Goal: Information Seeking & Learning: Learn about a topic

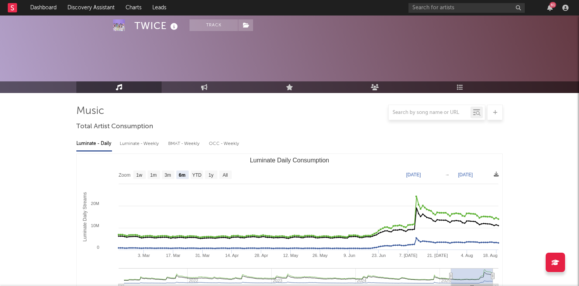
select select "6m"
select select "1w"
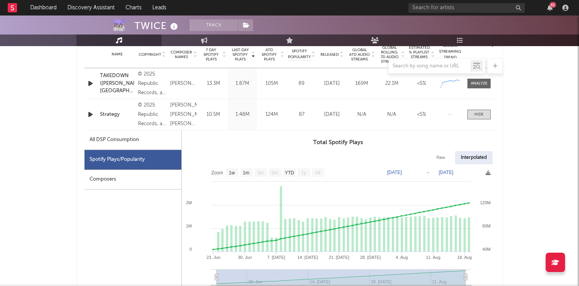
scroll to position [313, 0]
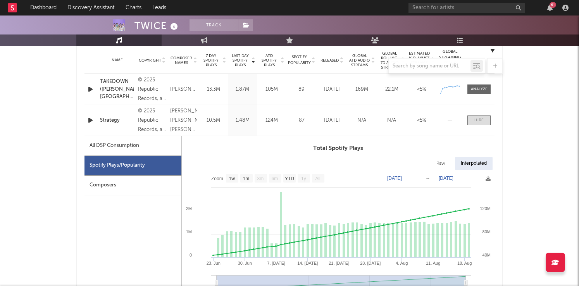
click at [86, 116] on icon "button" at bounding box center [90, 120] width 8 height 10
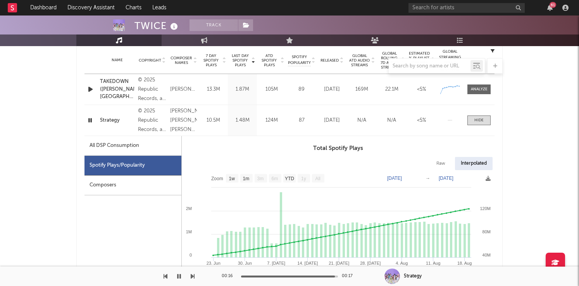
click at [88, 118] on icon "button" at bounding box center [89, 120] width 7 height 10
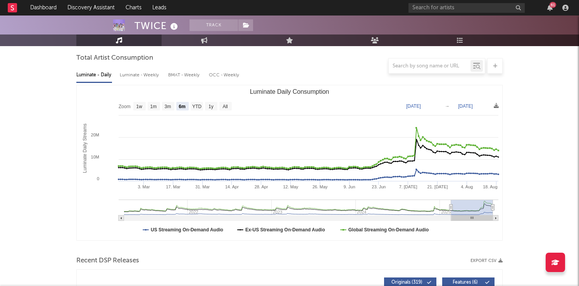
scroll to position [68, 0]
click at [138, 109] on text "1w" at bounding box center [139, 107] width 6 height 5
select select "1w"
type input "[DATE]"
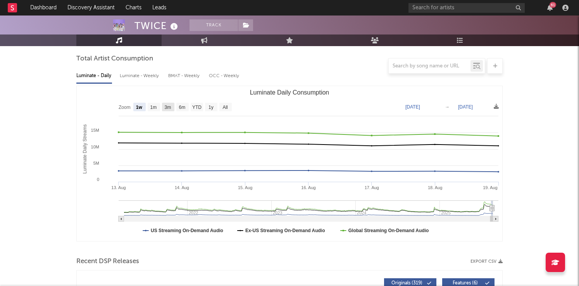
click at [169, 106] on text "3m" at bounding box center [168, 107] width 7 height 5
select select "3m"
type input "[DATE]"
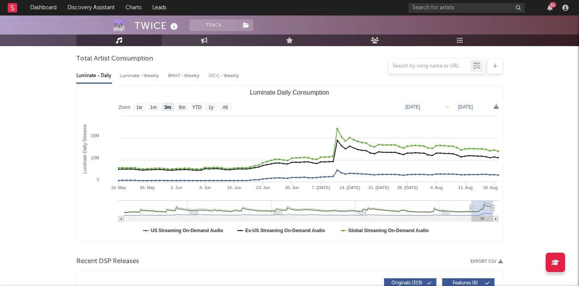
click at [144, 74] on div "Luminate - Weekly" at bounding box center [140, 75] width 41 height 13
select select "6m"
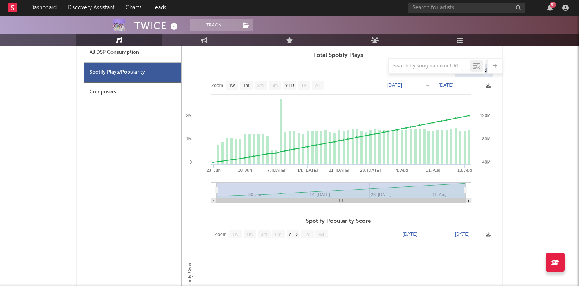
scroll to position [404, 0]
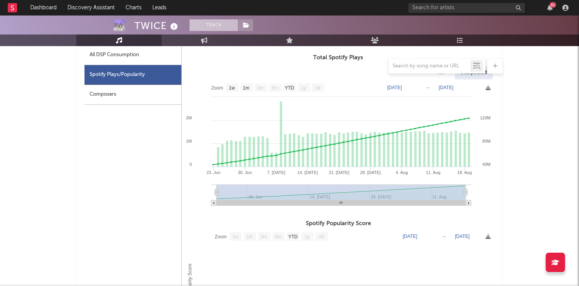
click at [212, 24] on button "Track" at bounding box center [213, 25] width 48 height 12
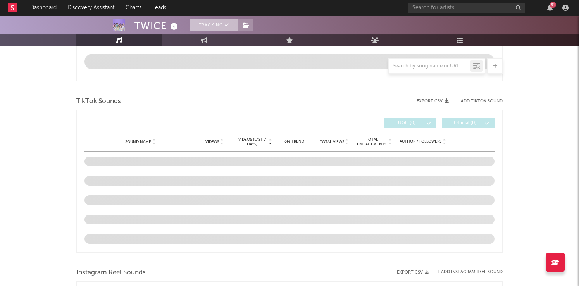
scroll to position [343, 0]
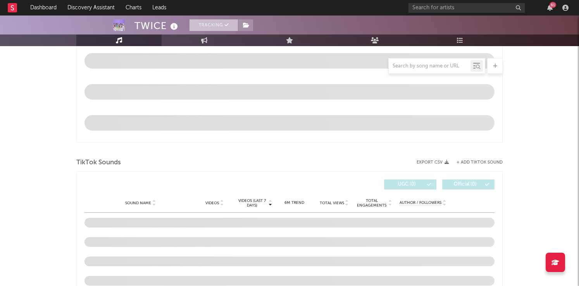
click at [212, 24] on button "Tracking" at bounding box center [213, 25] width 48 height 12
click at [212, 24] on button "Track" at bounding box center [213, 25] width 48 height 12
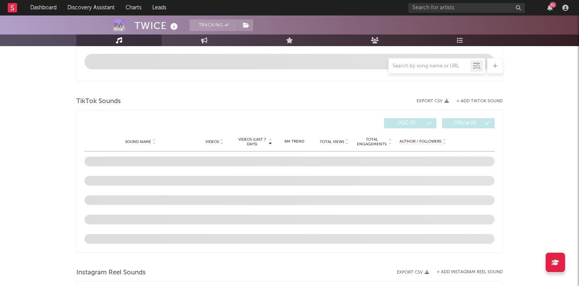
select select "6m"
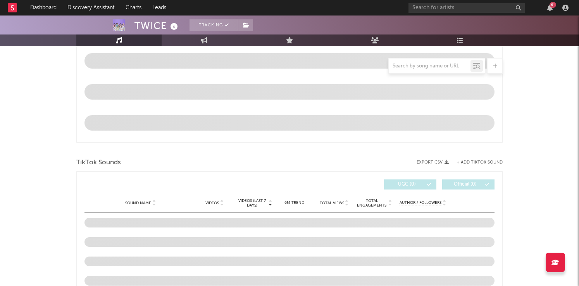
select select "6m"
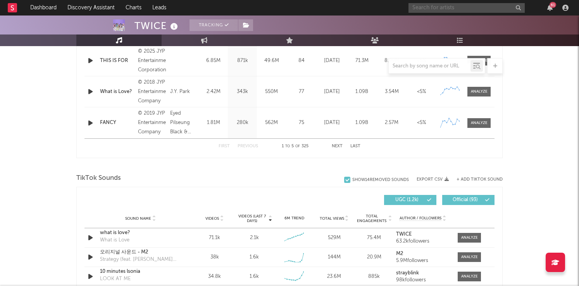
click at [475, 9] on input "text" at bounding box center [466, 8] width 116 height 10
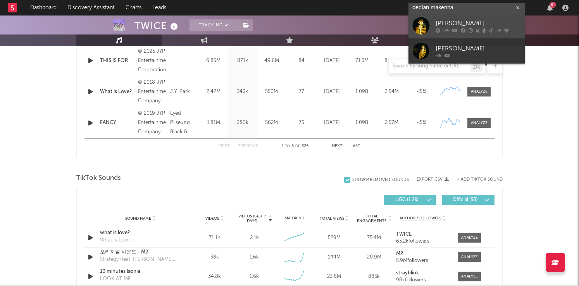
type input "declan makenna"
click at [495, 18] on link "[PERSON_NAME]" at bounding box center [466, 25] width 116 height 25
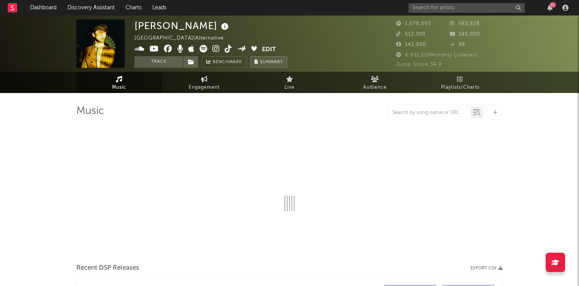
select select "6m"
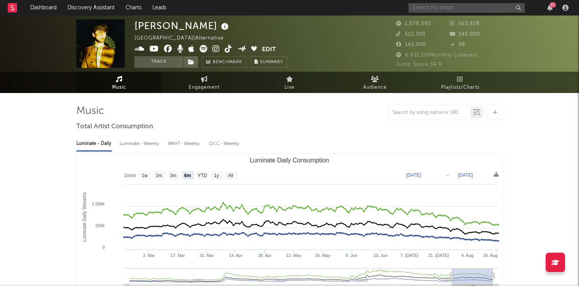
click at [451, 10] on input "text" at bounding box center [466, 8] width 116 height 10
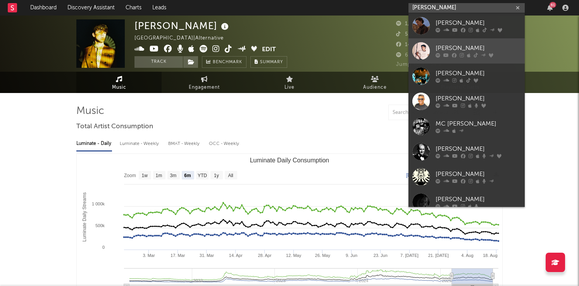
type input "[PERSON_NAME]"
click at [441, 46] on div "[PERSON_NAME]" at bounding box center [478, 48] width 85 height 9
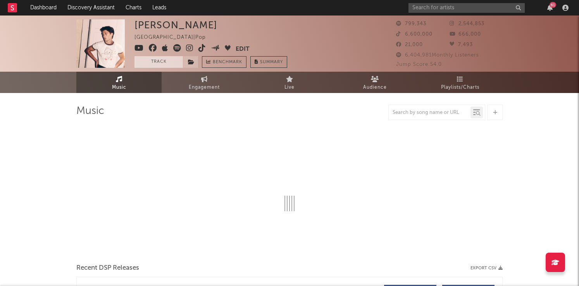
select select "6m"
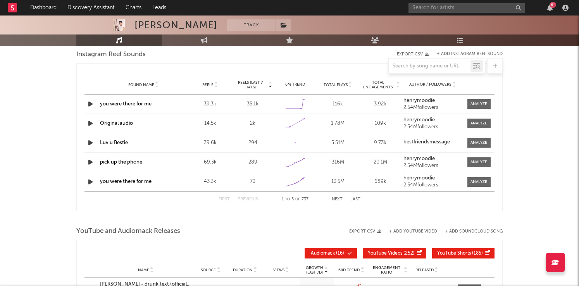
scroll to position [716, 0]
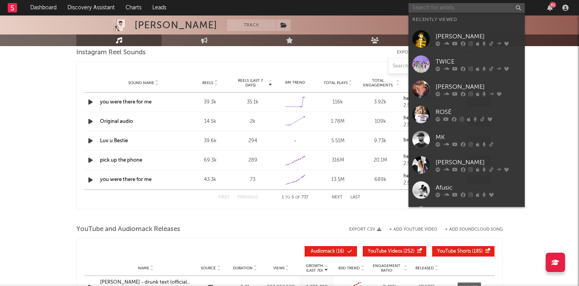
click at [447, 10] on input "text" at bounding box center [466, 8] width 116 height 10
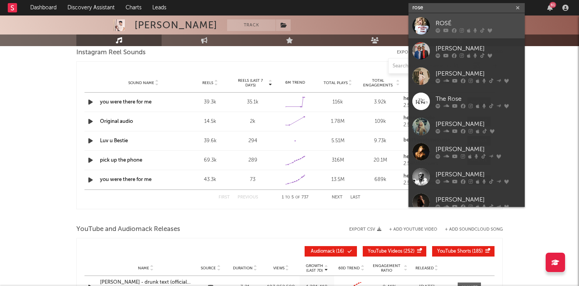
type input "rose"
click at [439, 25] on div "ROSÉ" at bounding box center [478, 23] width 85 height 9
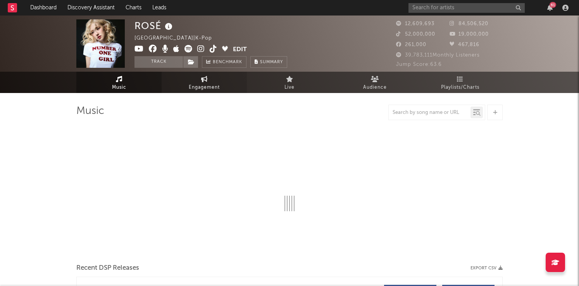
select select "6m"
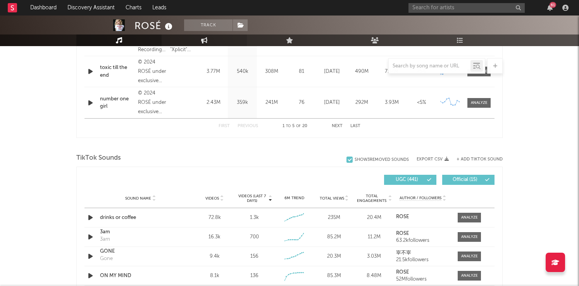
scroll to position [490, 0]
